Goal: Navigation & Orientation: Find specific page/section

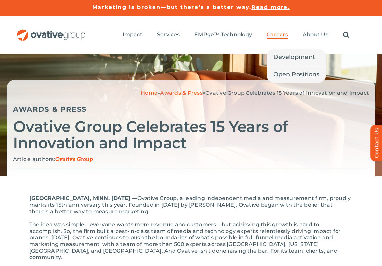
click at [277, 37] on span "Careers" at bounding box center [277, 34] width 21 height 7
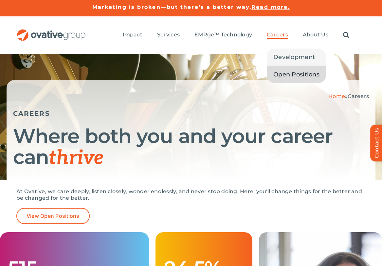
click at [283, 72] on span "Open Positions" at bounding box center [296, 74] width 46 height 9
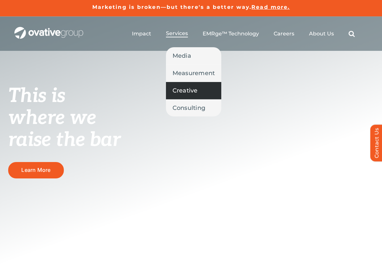
click at [184, 91] on span "Creative" at bounding box center [185, 90] width 25 height 9
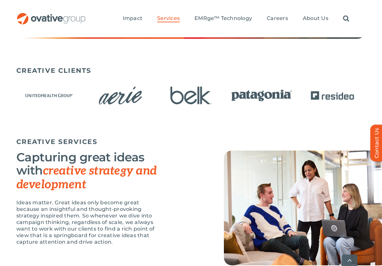
scroll to position [399, 0]
